Goal: Check status

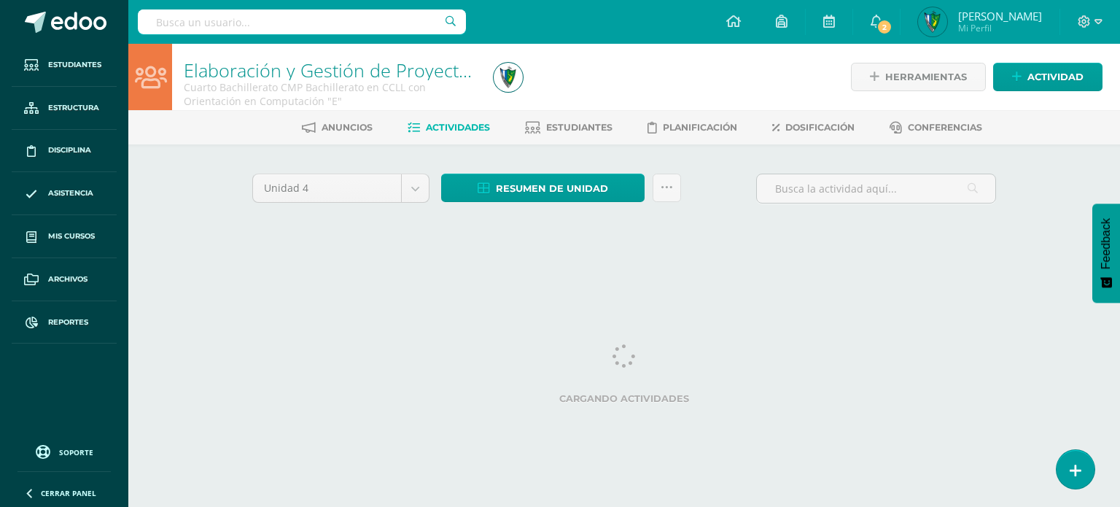
click at [283, 10] on input "text" at bounding box center [302, 21] width 328 height 25
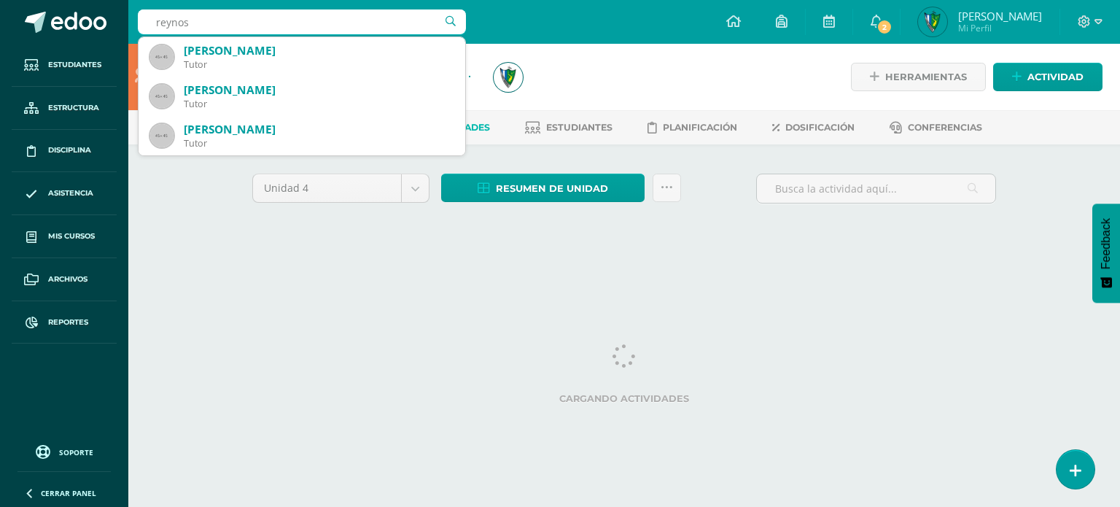
type input "reynoso"
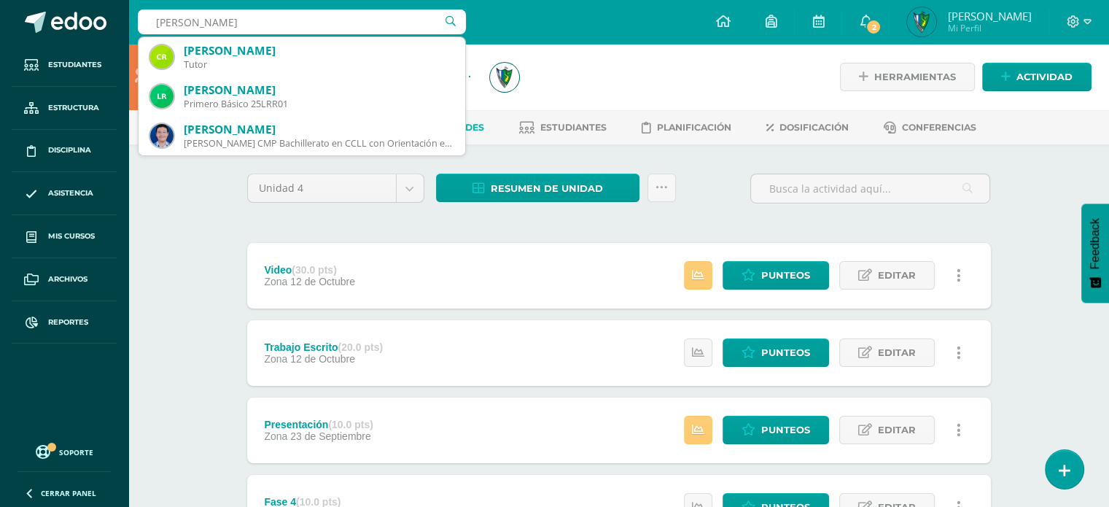
scroll to position [263, 0]
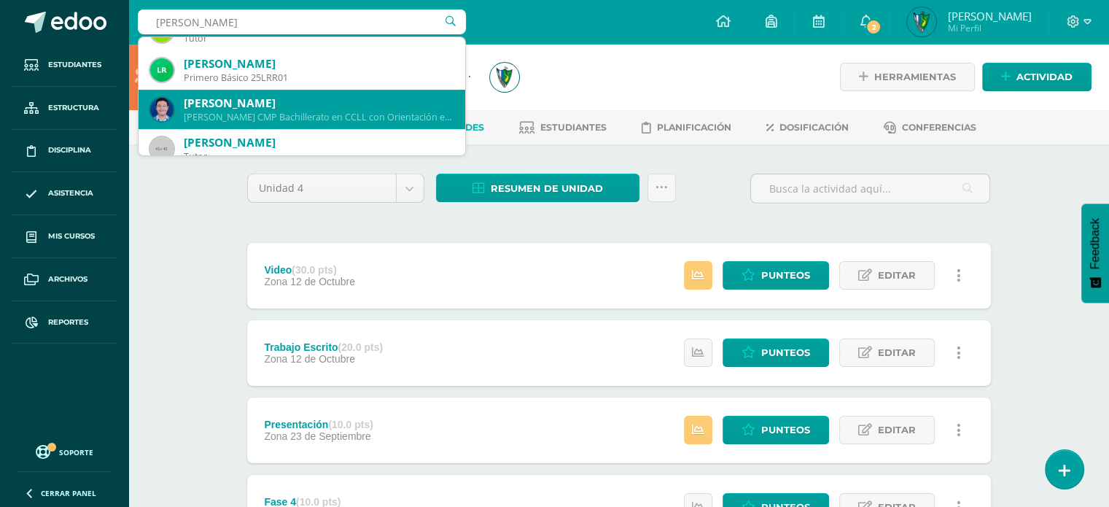
click at [382, 113] on div "Quinto Bachillerato CMP Bachillerato en CCLL con Orientación en Computación 201…" at bounding box center [319, 117] width 270 height 12
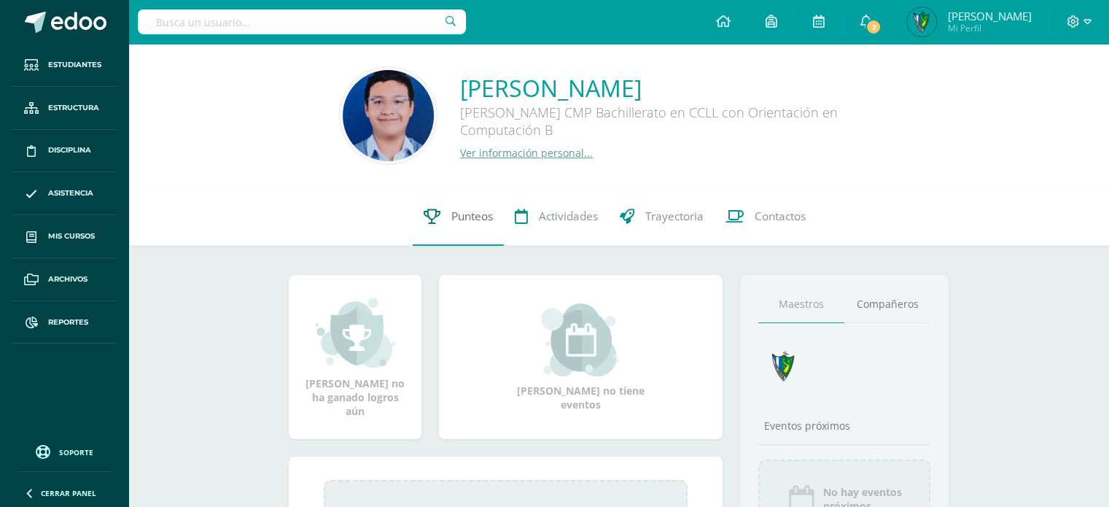
click at [461, 220] on span "Punteos" at bounding box center [473, 216] width 42 height 15
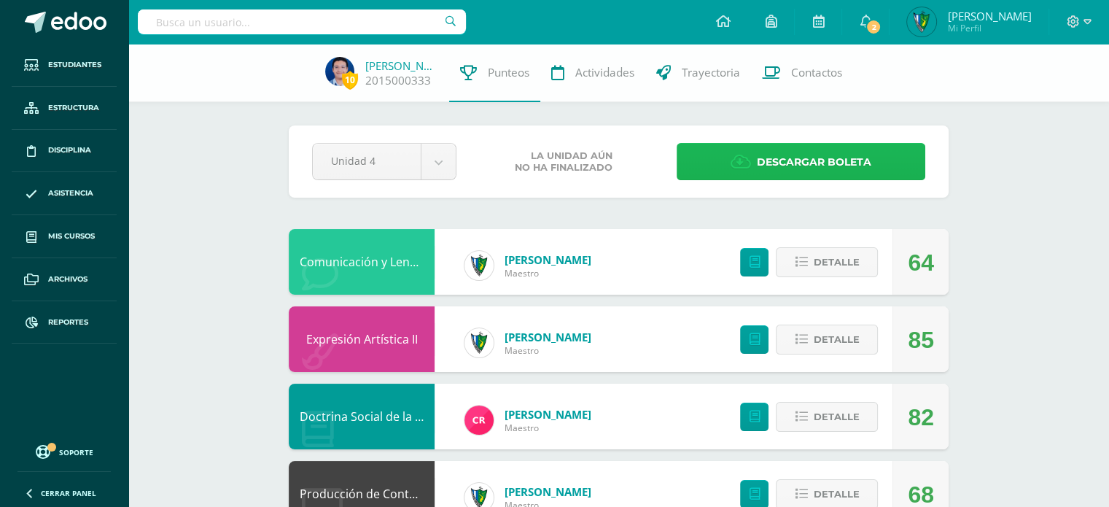
click at [844, 167] on span "Descargar boleta" at bounding box center [814, 162] width 115 height 36
